Goal: Task Accomplishment & Management: Use online tool/utility

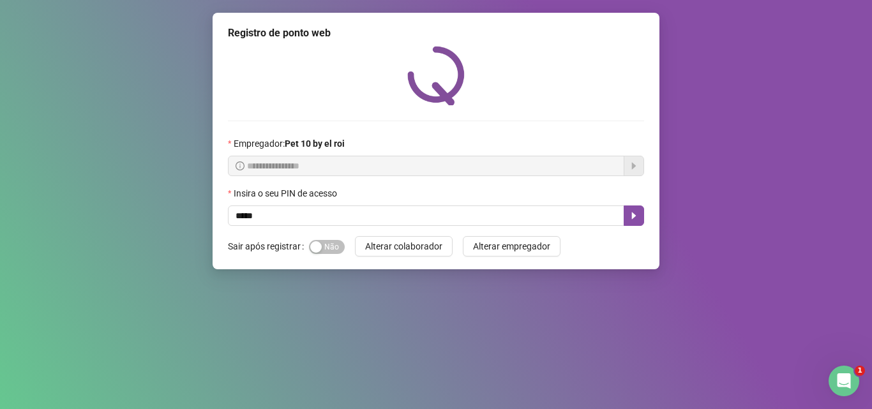
type input "*****"
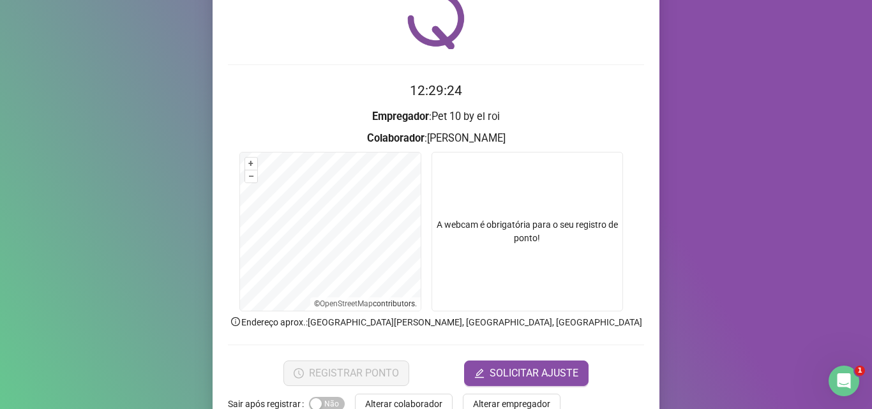
scroll to position [64, 0]
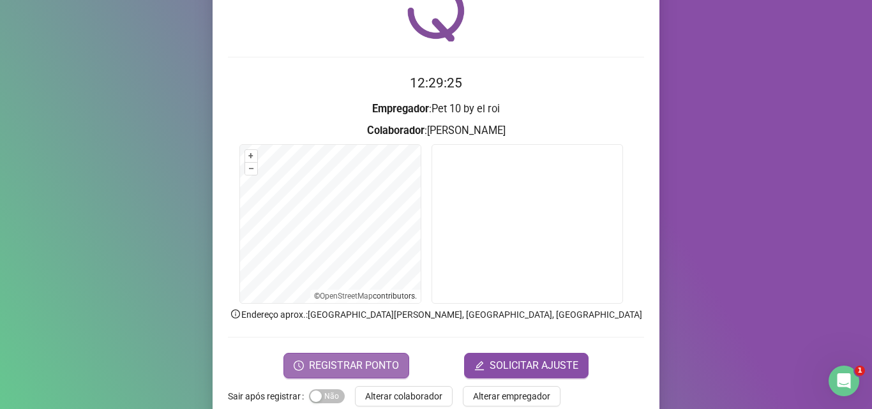
click at [368, 361] on span "REGISTRAR PONTO" at bounding box center [354, 365] width 90 height 15
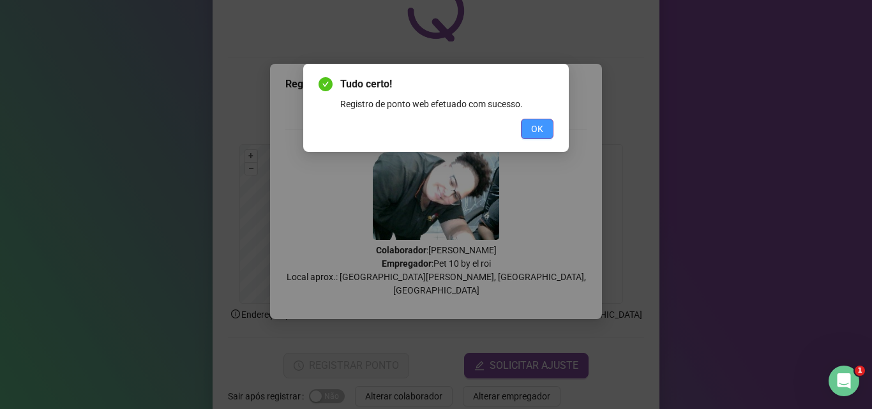
click at [525, 137] on button "OK" at bounding box center [537, 129] width 33 height 20
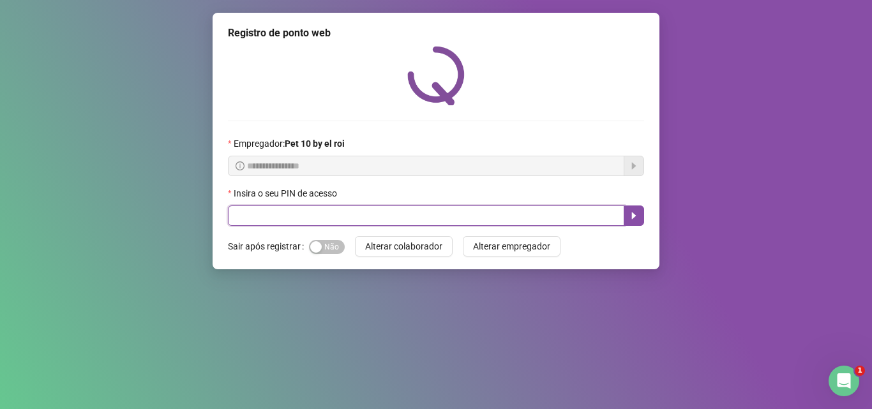
click at [337, 217] on input "text" at bounding box center [426, 215] width 396 height 20
type input "*****"
click at [632, 214] on icon "caret-right" at bounding box center [634, 215] width 4 height 7
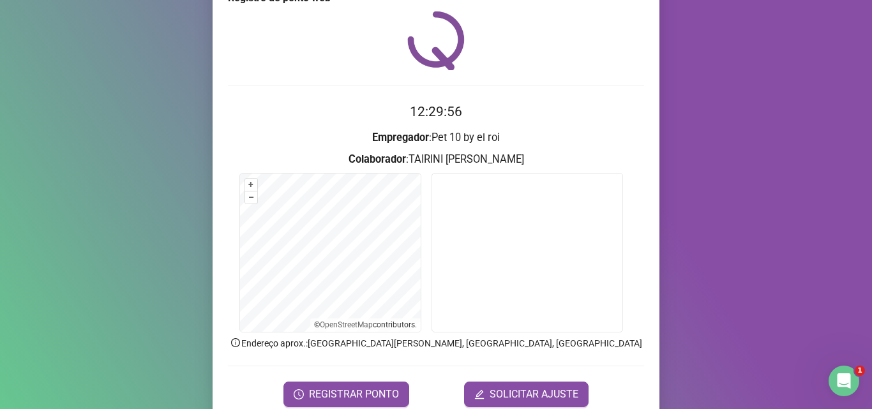
scroll to position [64, 0]
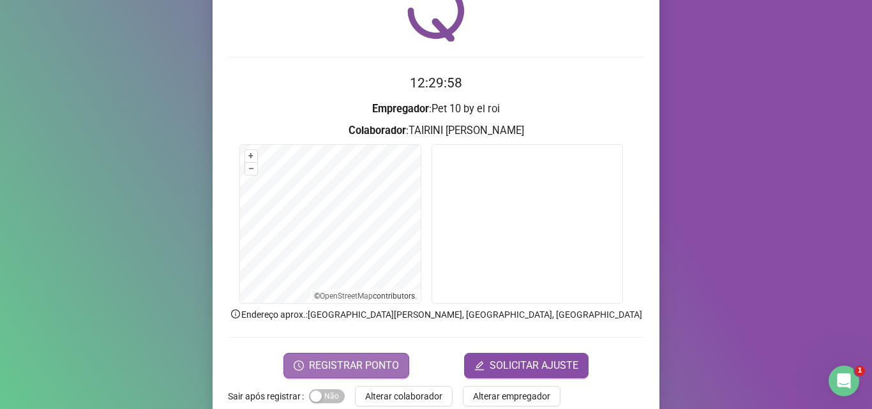
click at [325, 364] on span "REGISTRAR PONTO" at bounding box center [354, 365] width 90 height 15
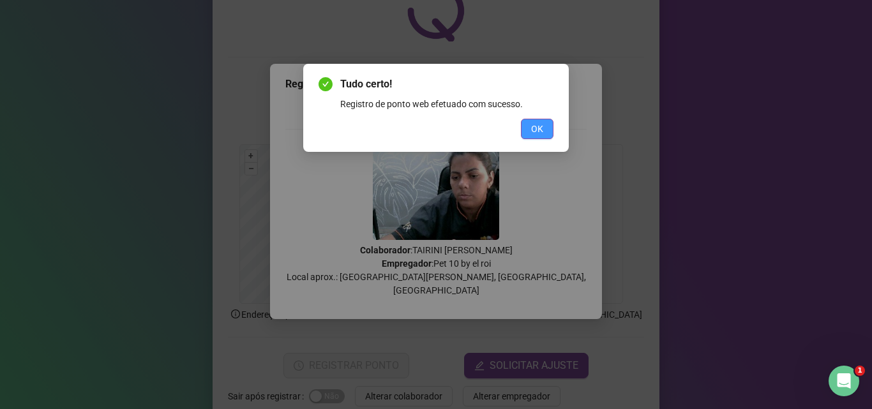
click at [537, 130] on span "OK" at bounding box center [537, 129] width 12 height 14
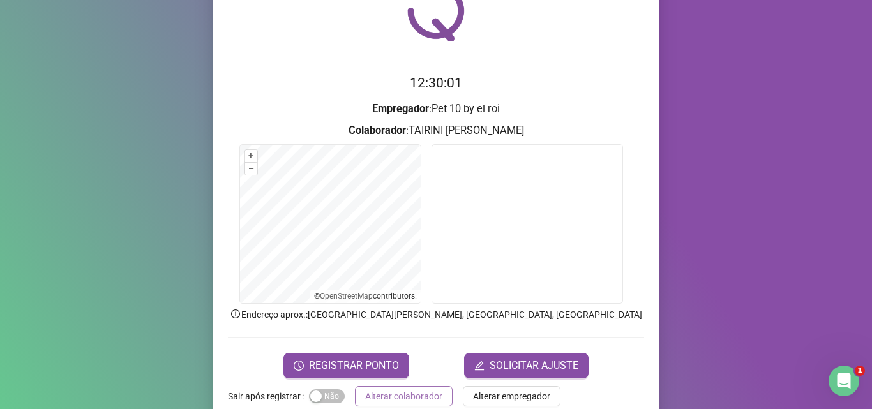
click at [421, 398] on span "Alterar colaborador" at bounding box center [403, 396] width 77 height 14
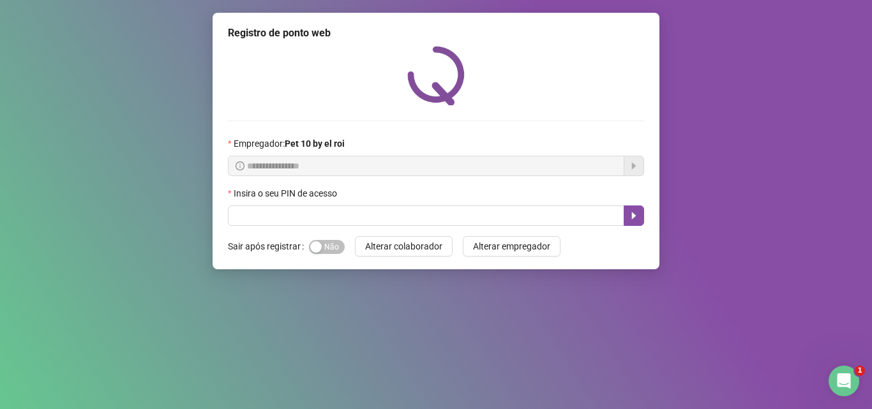
scroll to position [0, 0]
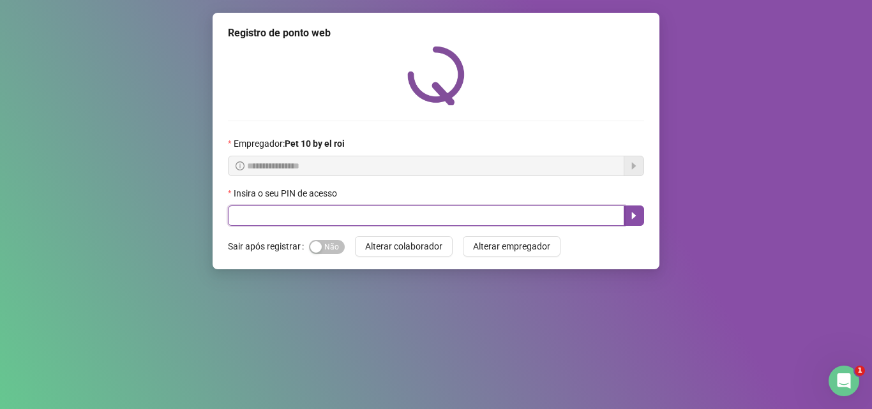
drag, startPoint x: 366, startPoint y: 215, endPoint x: 416, endPoint y: 234, distance: 53.3
click at [371, 215] on input "text" at bounding box center [426, 215] width 396 height 20
type input "*****"
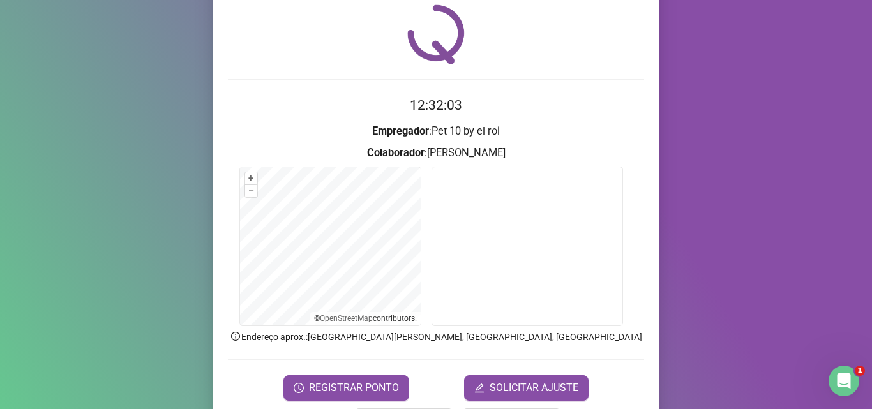
scroll to position [64, 0]
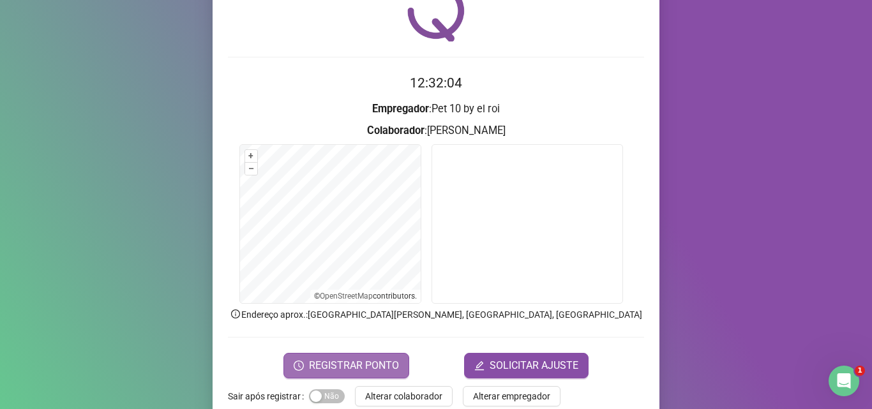
click at [380, 364] on span "REGISTRAR PONTO" at bounding box center [354, 365] width 90 height 15
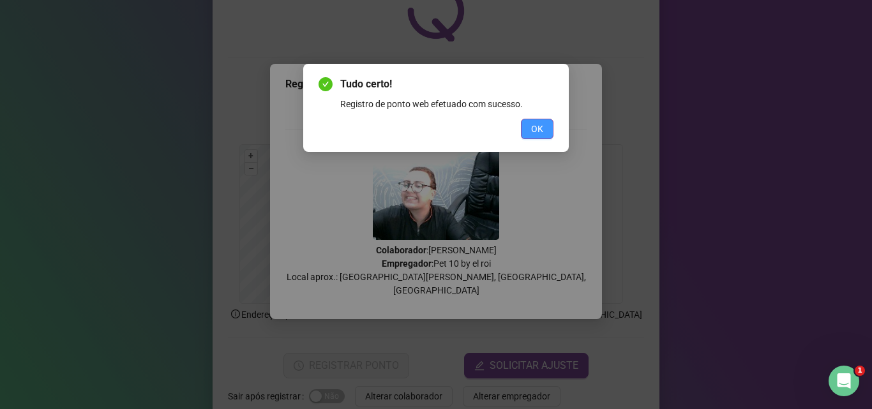
click at [526, 128] on button "OK" at bounding box center [537, 129] width 33 height 20
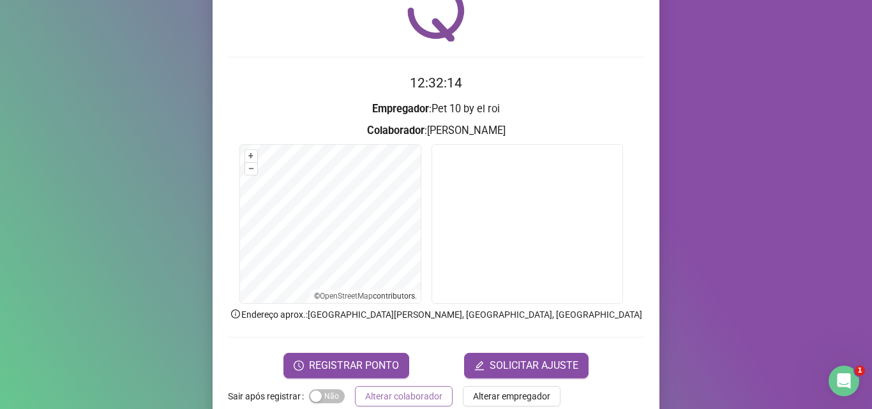
click at [412, 392] on span "Alterar colaborador" at bounding box center [403, 396] width 77 height 14
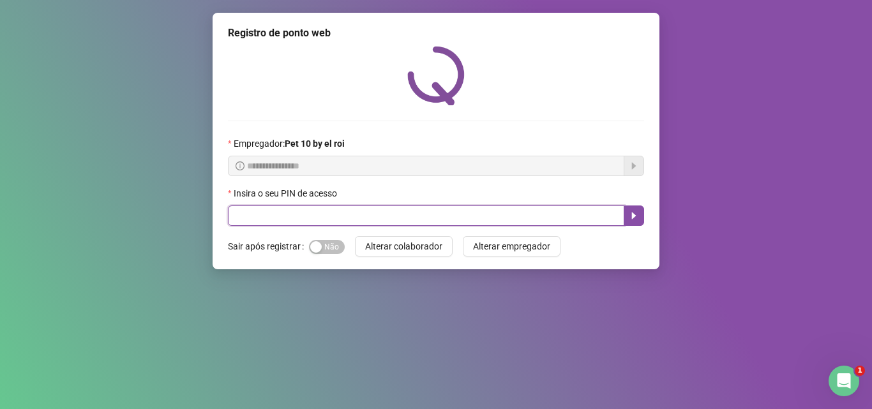
click at [353, 218] on input "text" at bounding box center [426, 215] width 396 height 20
type input "*****"
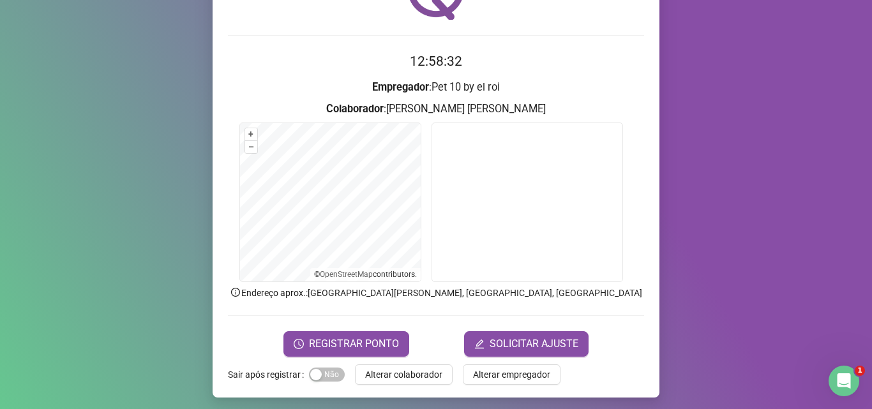
scroll to position [89, 0]
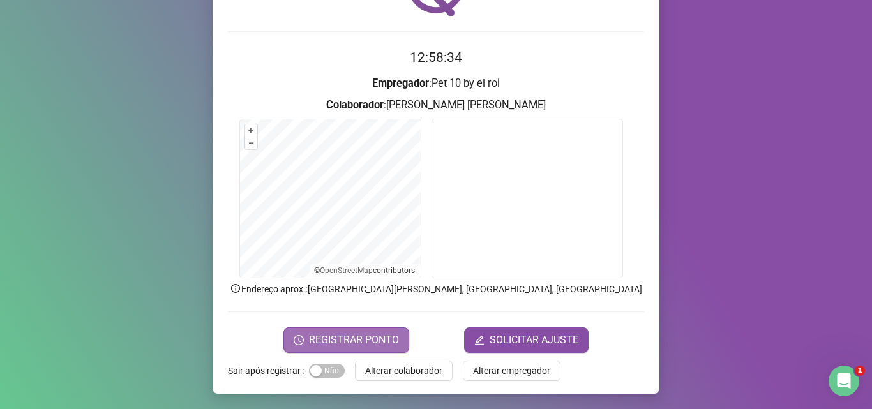
click at [338, 339] on span "REGISTRAR PONTO" at bounding box center [354, 339] width 90 height 15
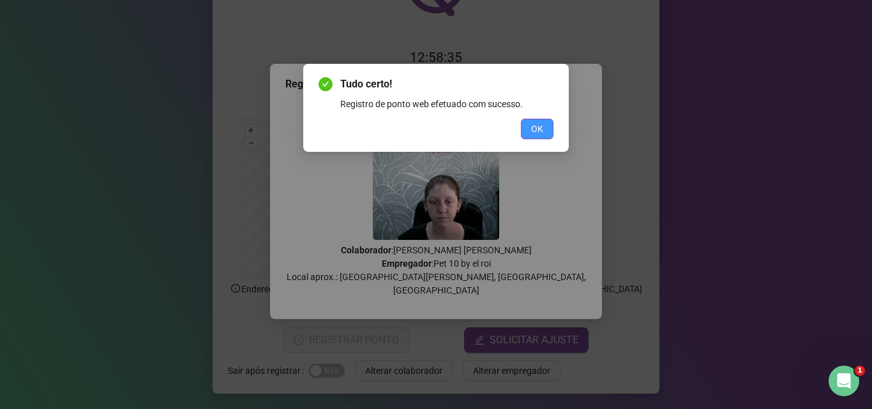
click at [539, 132] on span "OK" at bounding box center [537, 129] width 12 height 14
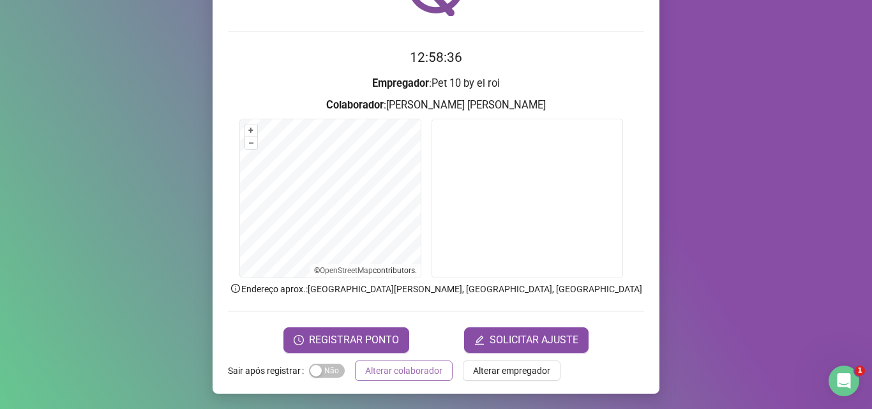
click at [414, 380] on button "Alterar colaborador" at bounding box center [404, 371] width 98 height 20
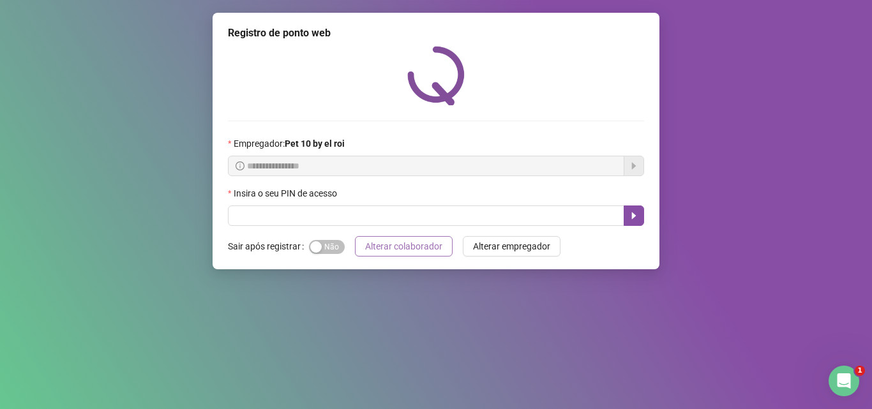
scroll to position [0, 0]
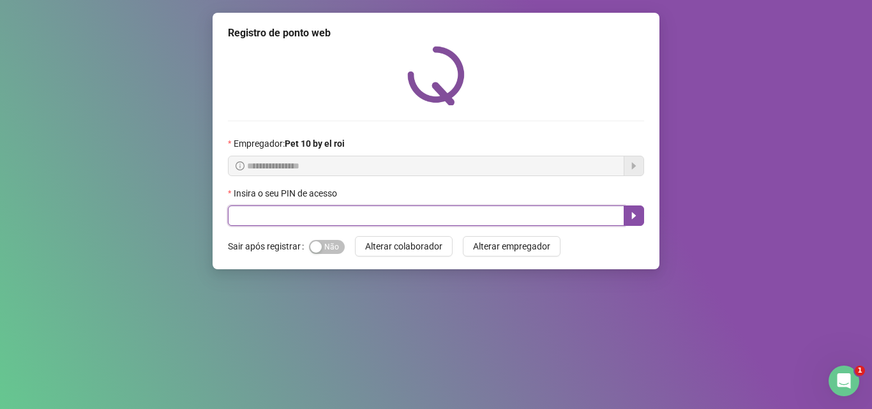
click at [366, 215] on input "text" at bounding box center [426, 215] width 396 height 20
type input "*****"
click at [630, 216] on icon "caret-right" at bounding box center [634, 216] width 10 height 10
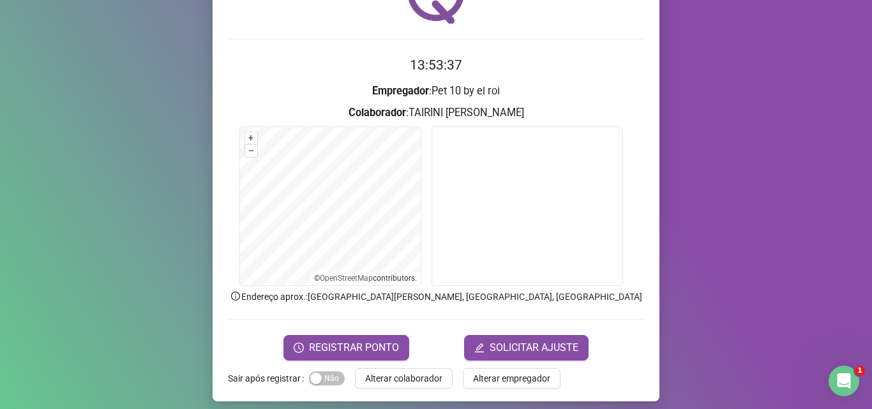
scroll to position [89, 0]
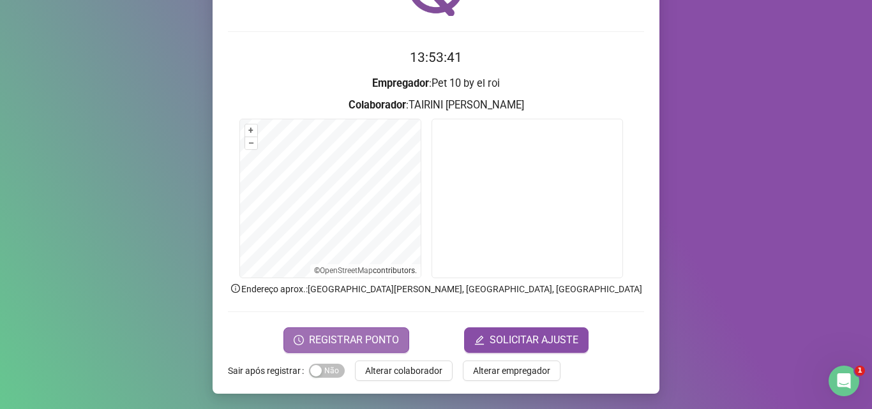
click at [380, 338] on span "REGISTRAR PONTO" at bounding box center [354, 339] width 90 height 15
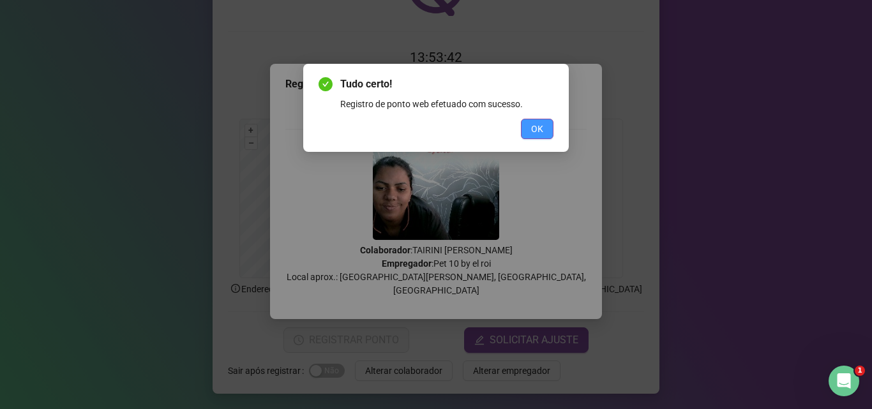
click at [534, 128] on span "OK" at bounding box center [537, 129] width 12 height 14
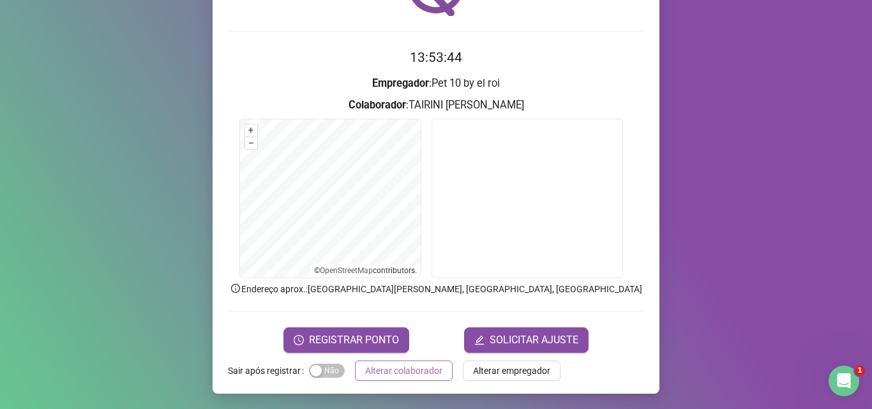
click at [411, 372] on span "Alterar colaborador" at bounding box center [403, 371] width 77 height 14
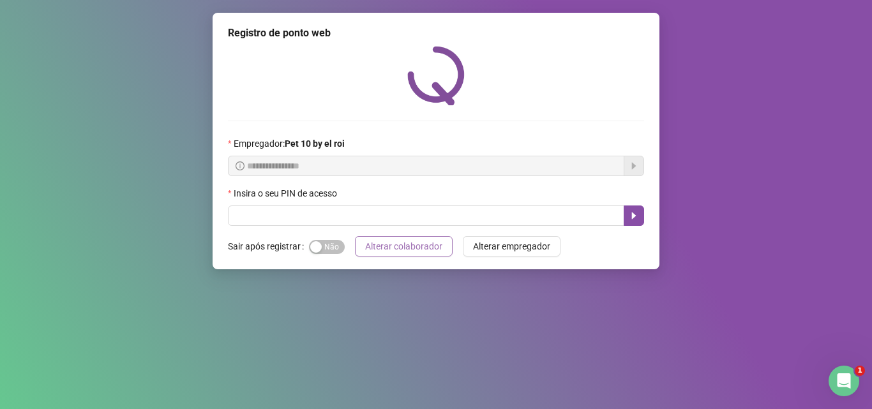
scroll to position [0, 0]
